Goal: Navigation & Orientation: Find specific page/section

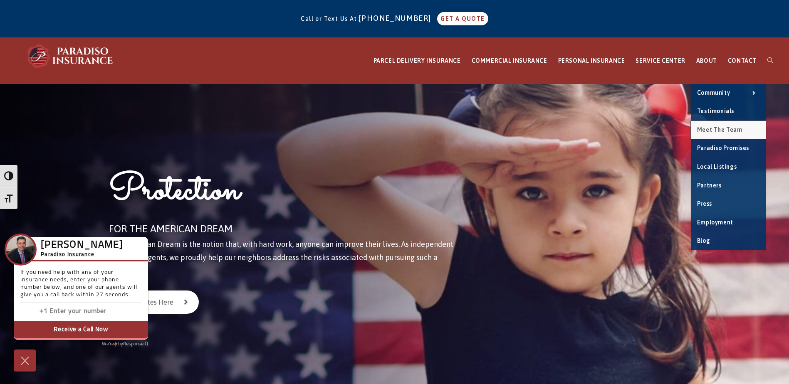
click at [725, 128] on span "Meet the Team" at bounding box center [719, 129] width 45 height 7
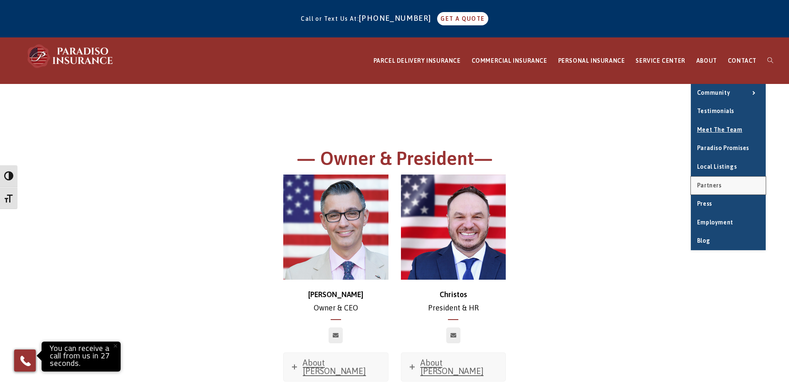
click at [708, 186] on span "Partners" at bounding box center [709, 185] width 25 height 7
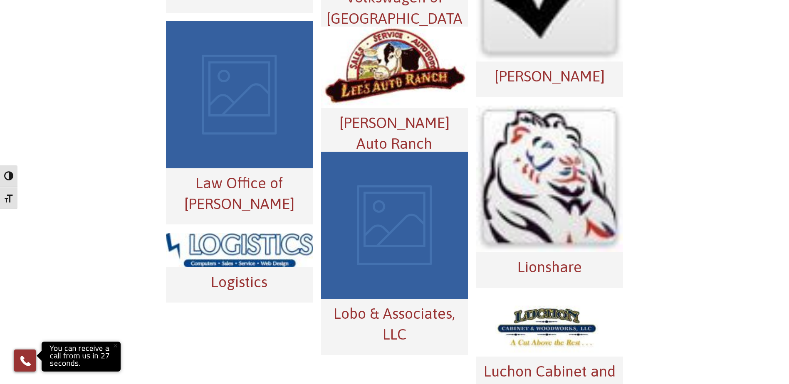
scroll to position [2949, 0]
